Goal: Navigation & Orientation: Understand site structure

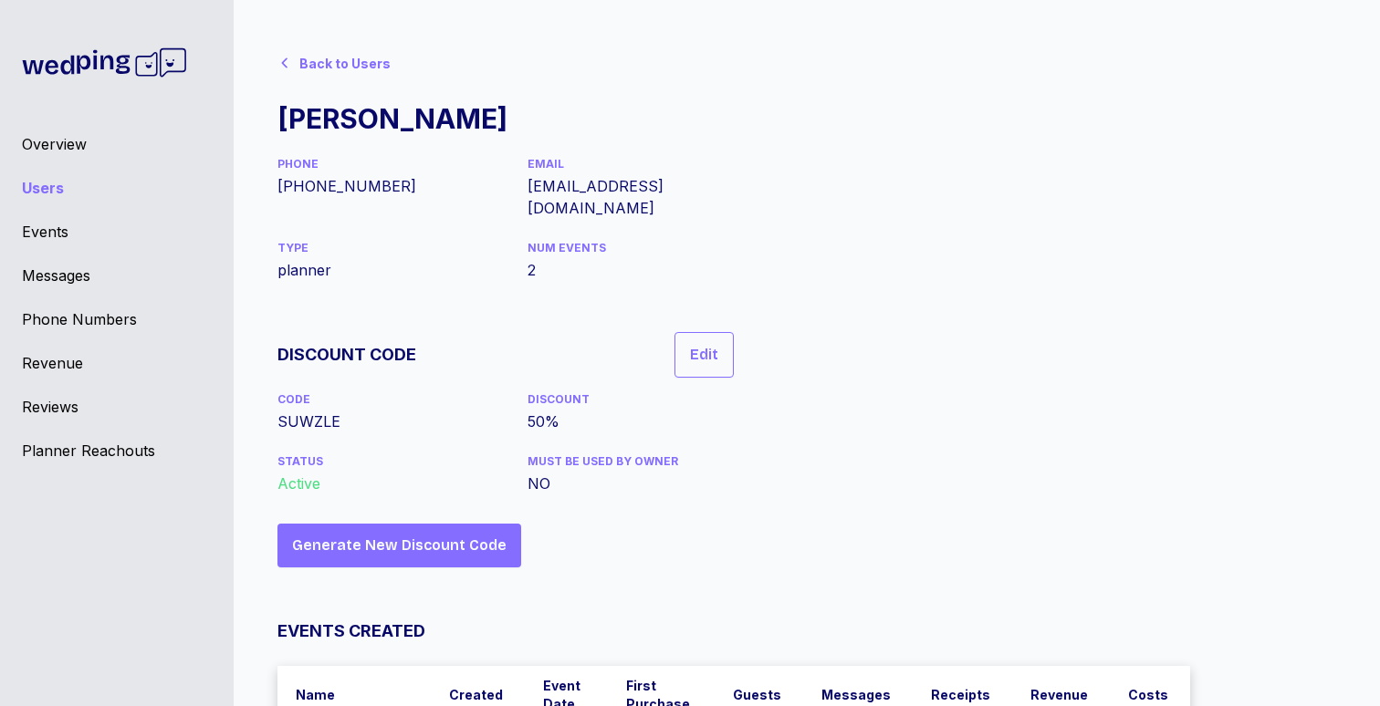
click at [286, 60] on icon at bounding box center [284, 63] width 15 height 15
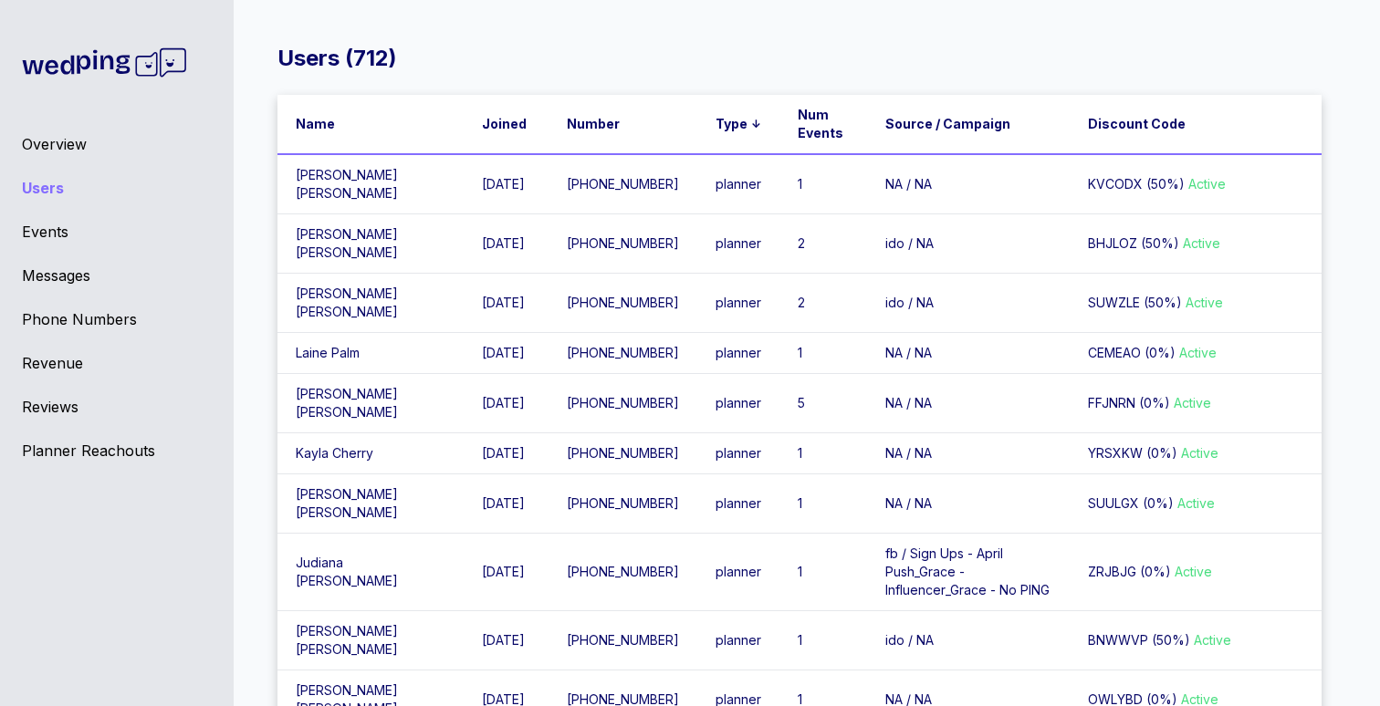
click at [89, 137] on div "Overview" at bounding box center [117, 144] width 190 height 22
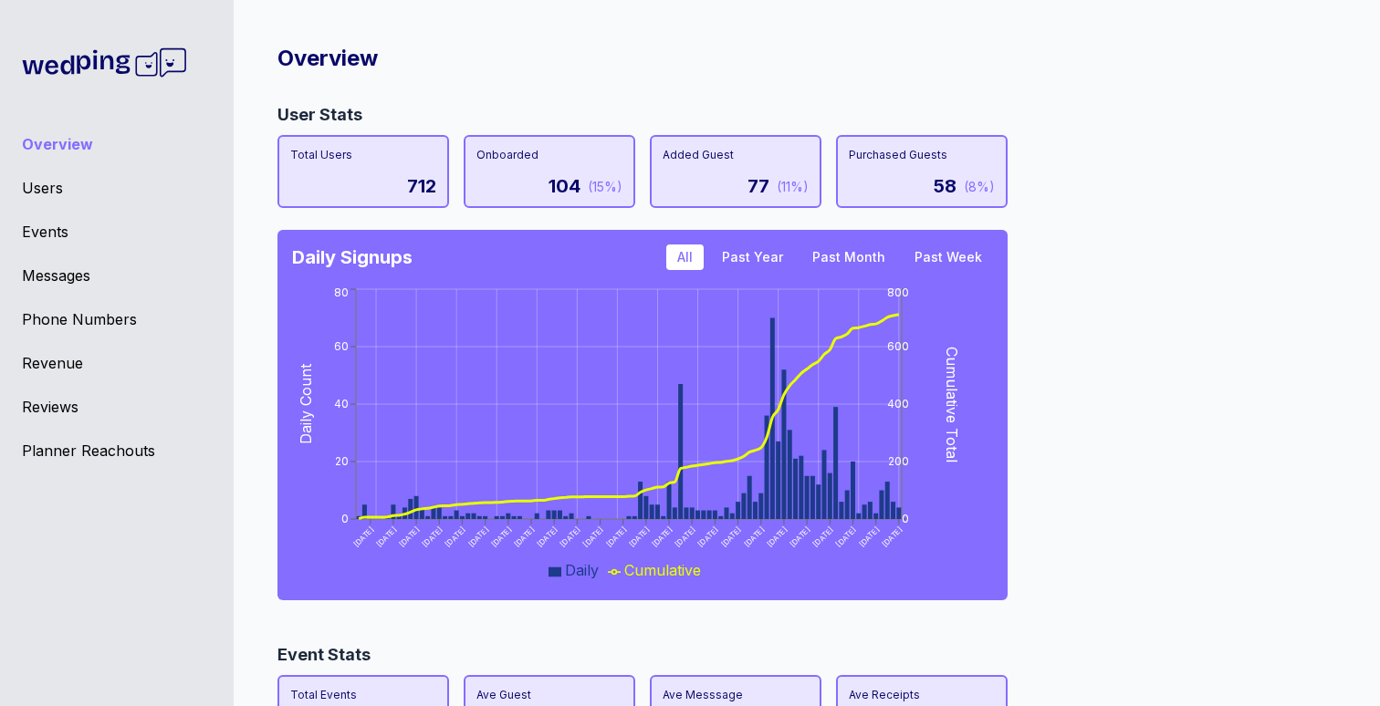
click at [1275, 350] on div "User Stats Total Users 712 Onboarded 104 (15%) Added Guest 77 (11%) Purchased G…" at bounding box center [799, 357] width 1044 height 511
click at [1234, 336] on div "User Stats Total Users 712 Onboarded 104 (15%) Added Guest 77 (11%) Purchased G…" at bounding box center [799, 357] width 1044 height 511
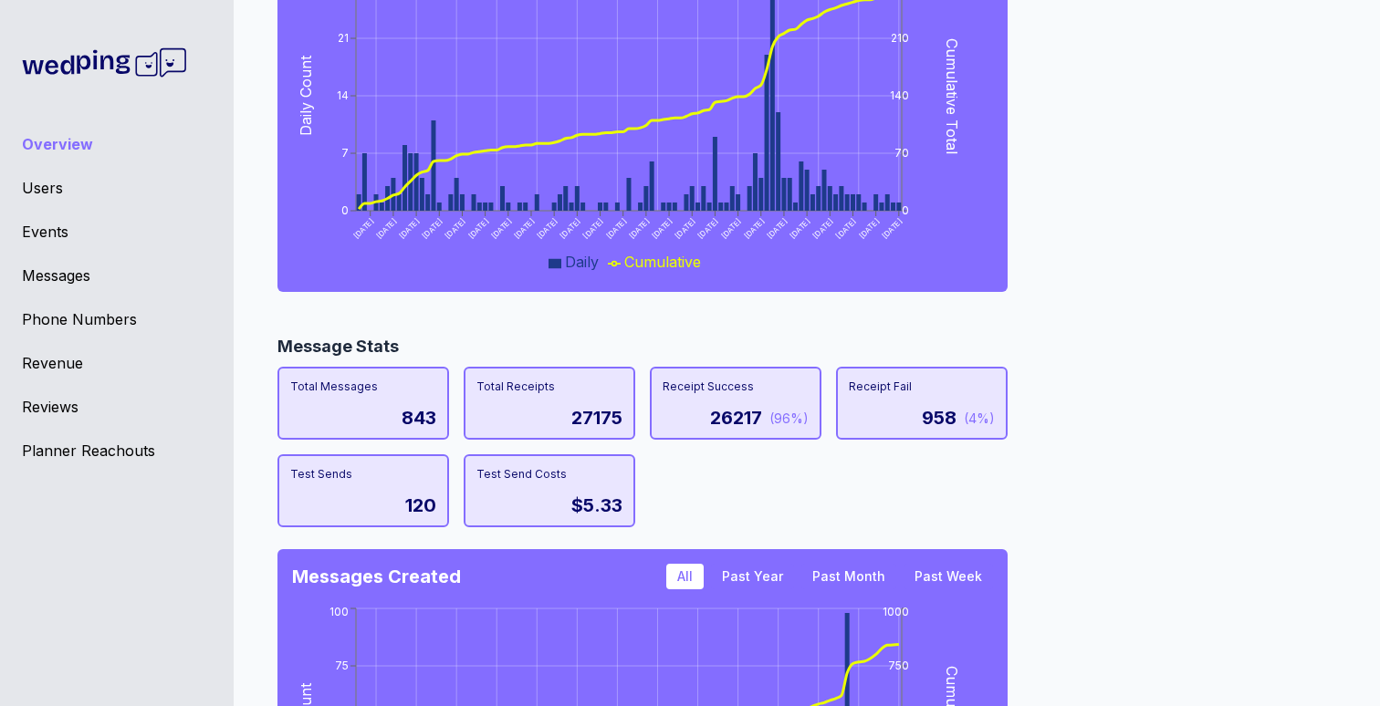
scroll to position [883, 0]
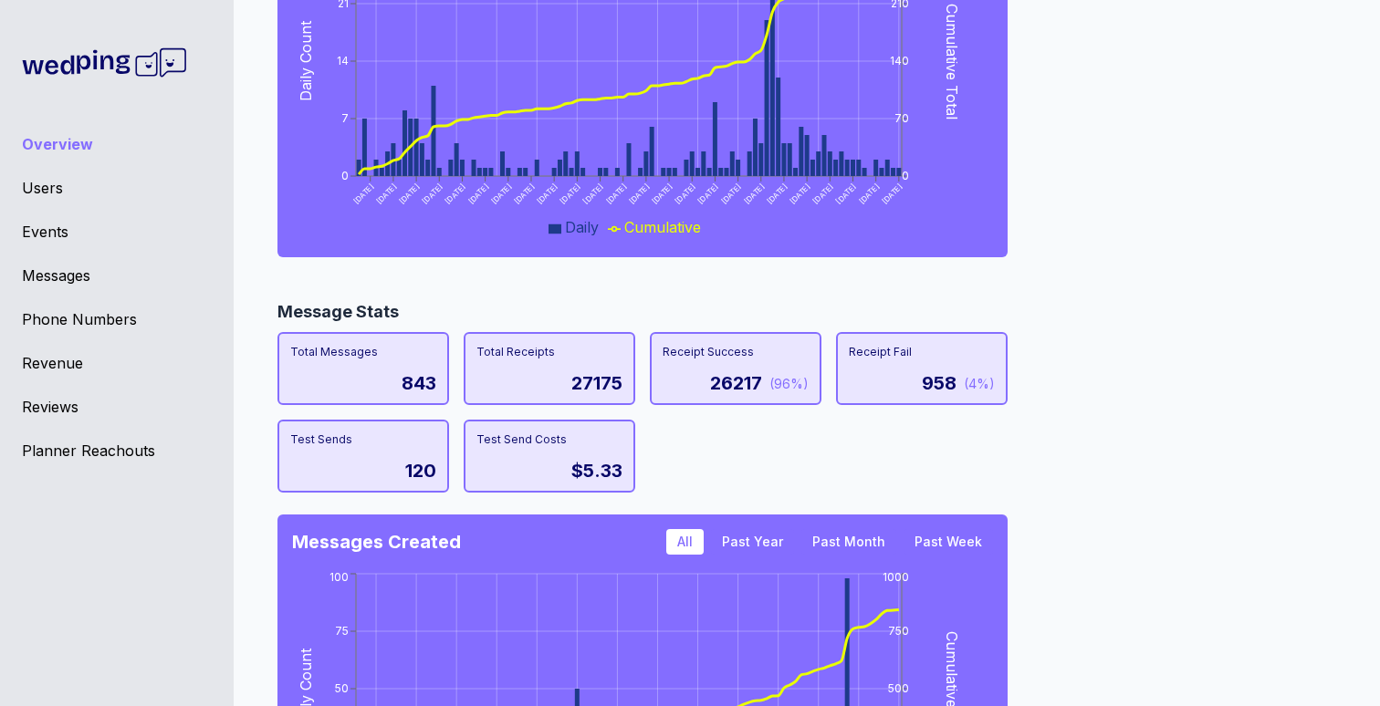
click at [60, 183] on div "Users" at bounding box center [117, 188] width 190 height 22
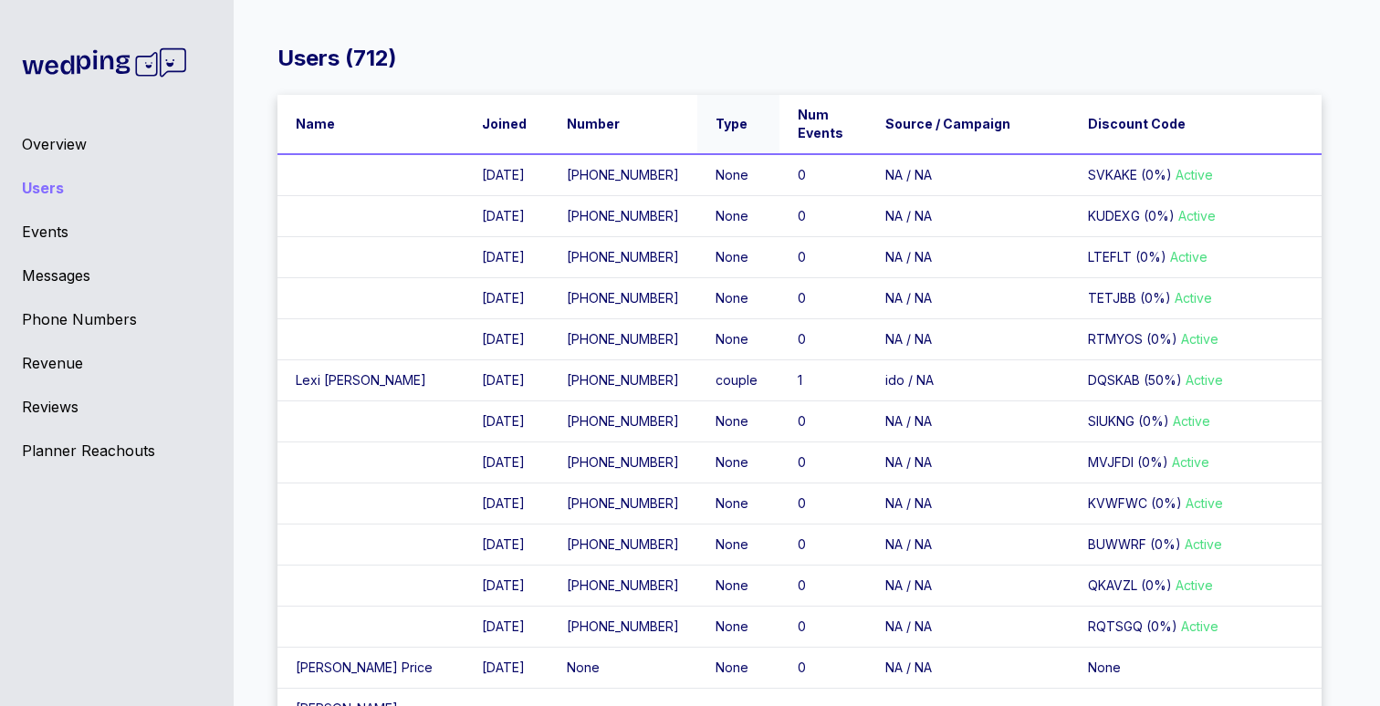
click at [715, 127] on span "Type" at bounding box center [731, 124] width 32 height 18
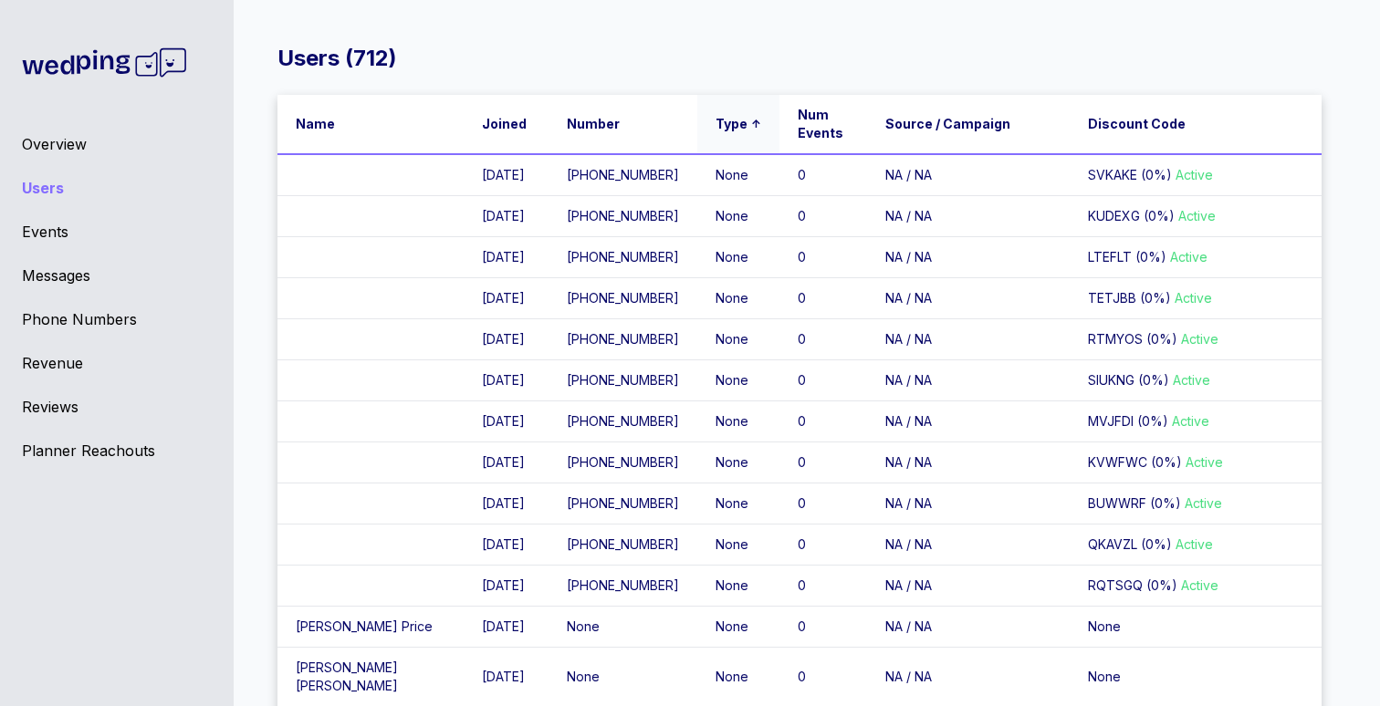
click at [715, 127] on span "Type" at bounding box center [731, 124] width 32 height 18
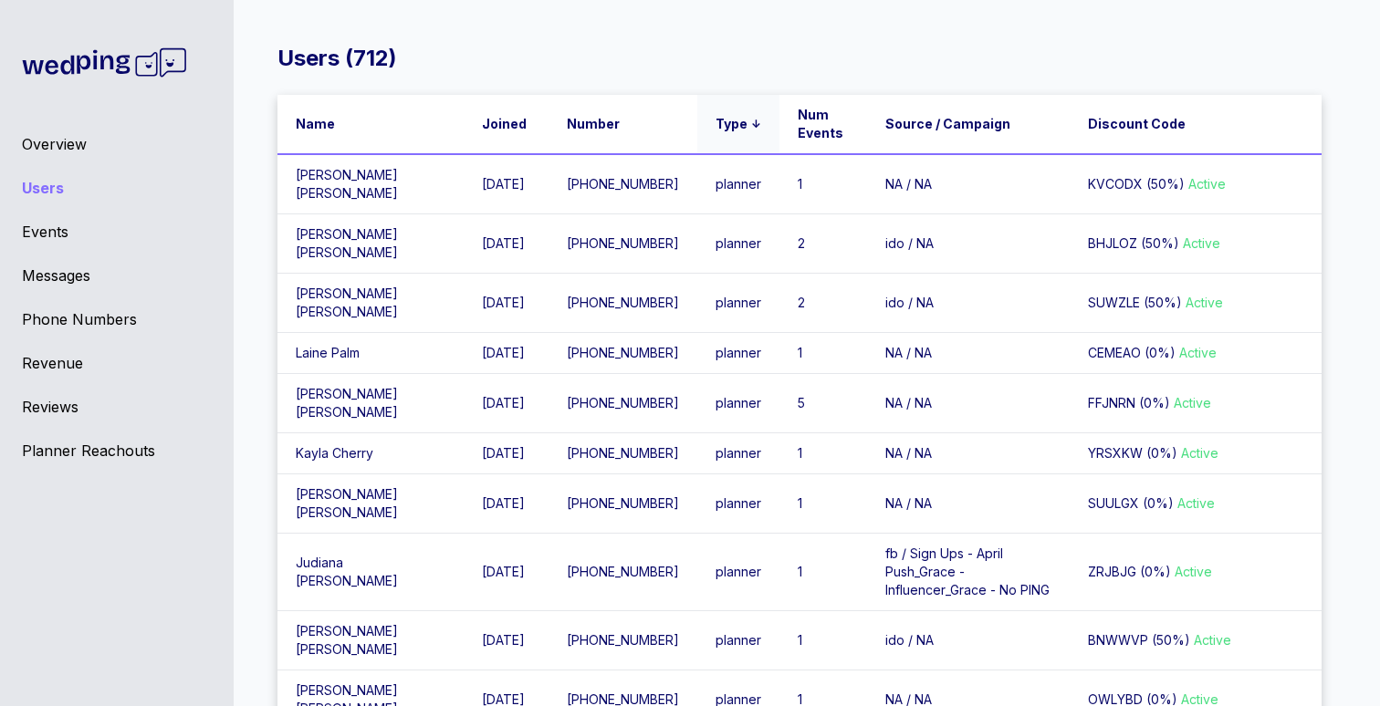
click at [715, 125] on span "Type" at bounding box center [731, 124] width 32 height 18
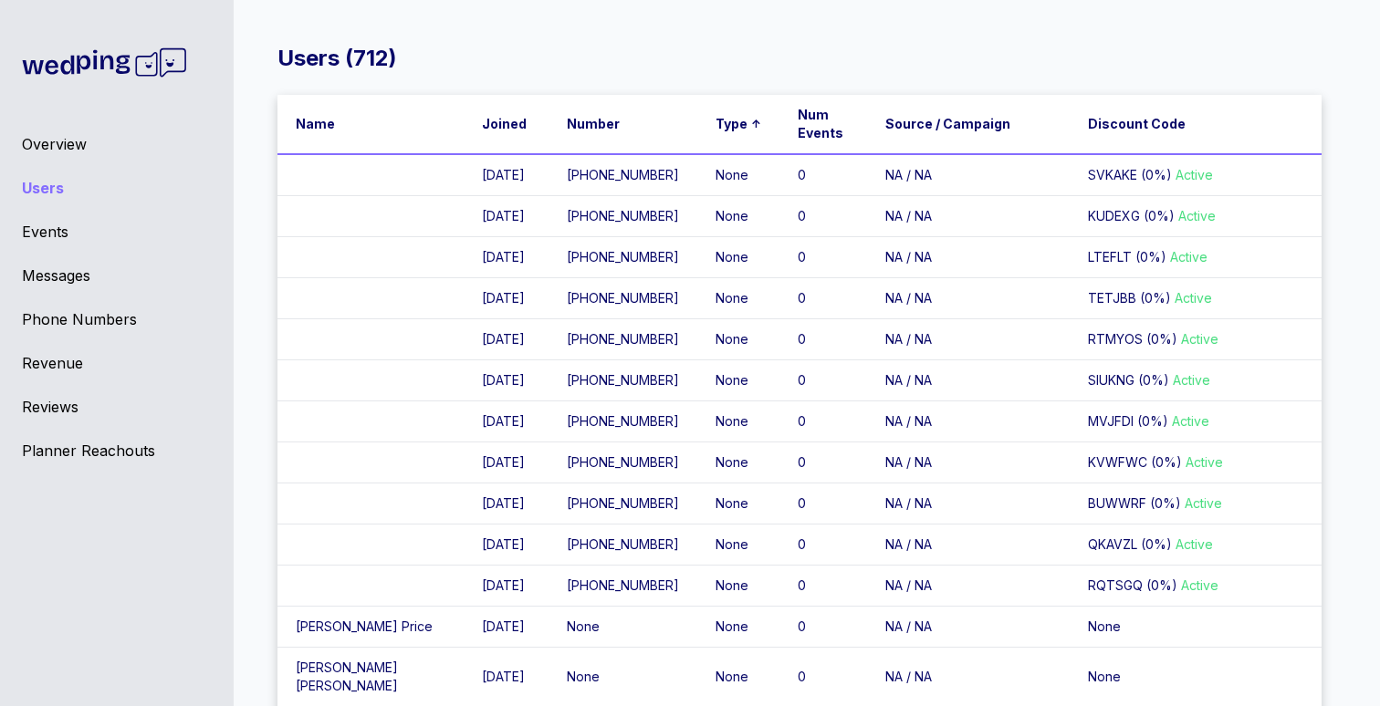
click at [669, 61] on div "Users ( 712 )" at bounding box center [799, 58] width 1044 height 29
click at [58, 159] on div "Overview Users Events Messages Phone Numbers Revenue Reviews Planner Reachouts" at bounding box center [117, 353] width 234 height 706
click at [59, 147] on div "Overview" at bounding box center [117, 144] width 190 height 22
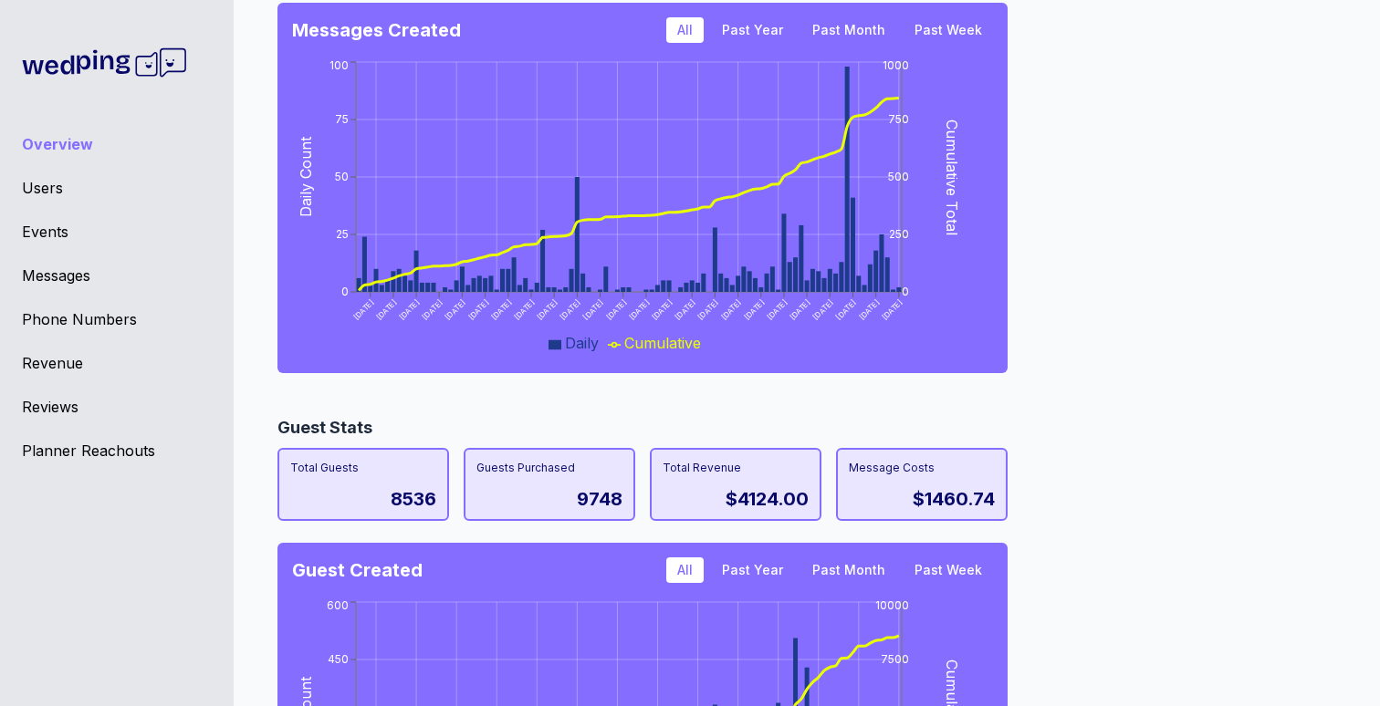
scroll to position [1659, 0]
